Goal: Task Accomplishment & Management: Manage account settings

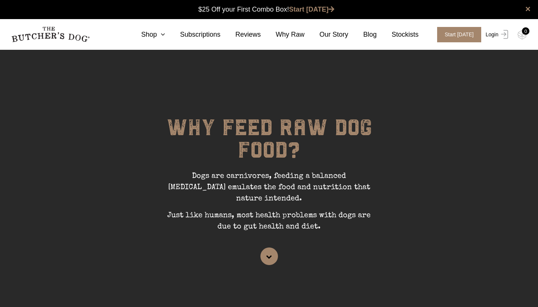
scroll to position [0, 0]
click at [495, 36] on link "Login" at bounding box center [496, 34] width 24 height 15
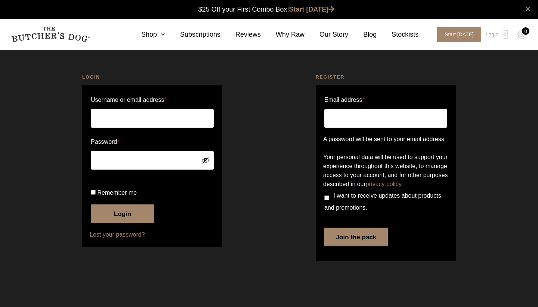
type input "[PERSON_NAME].df"
click at [123, 223] on button "Login" at bounding box center [123, 213] width 64 height 19
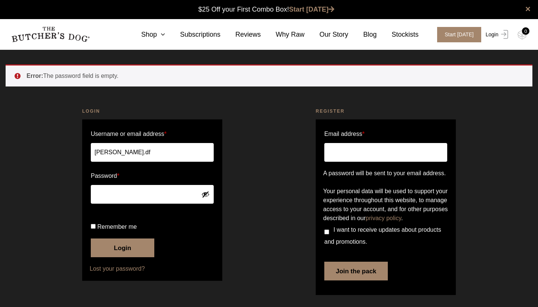
click at [488, 35] on link "Login" at bounding box center [496, 34] width 24 height 15
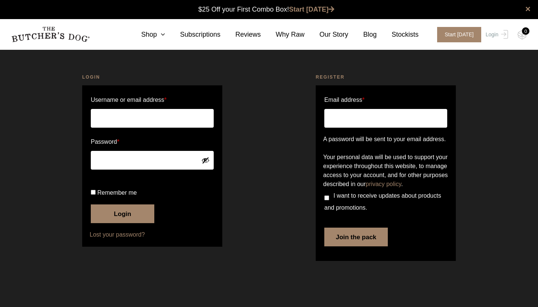
click at [143, 112] on input "Username or email address *" at bounding box center [152, 118] width 123 height 19
type input "[PERSON_NAME].df"
drag, startPoint x: 111, startPoint y: 235, endPoint x: 114, endPoint y: 237, distance: 3.8
click at [111, 223] on button "Login" at bounding box center [123, 213] width 64 height 19
click at [114, 223] on button "Login" at bounding box center [123, 213] width 64 height 19
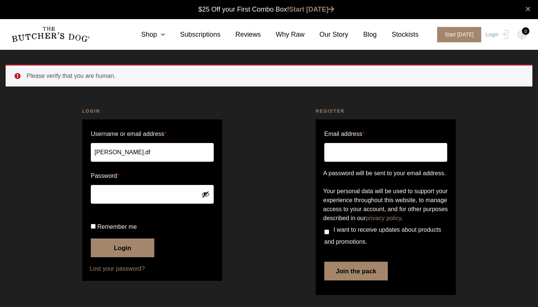
click at [123, 146] on input "[PERSON_NAME].df" at bounding box center [152, 152] width 123 height 19
click at [129, 153] on input "[PERSON_NAME].df" at bounding box center [152, 152] width 123 height 19
click at [153, 151] on input "[PERSON_NAME].df" at bounding box center [152, 152] width 123 height 19
type input "therese.df@gmail.com"
click at [118, 257] on button "Login" at bounding box center [123, 247] width 64 height 19
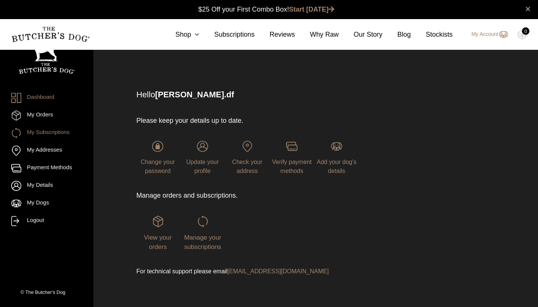
click at [62, 129] on link "My Subscriptions" at bounding box center [46, 133] width 71 height 10
